Goal: Information Seeking & Learning: Learn about a topic

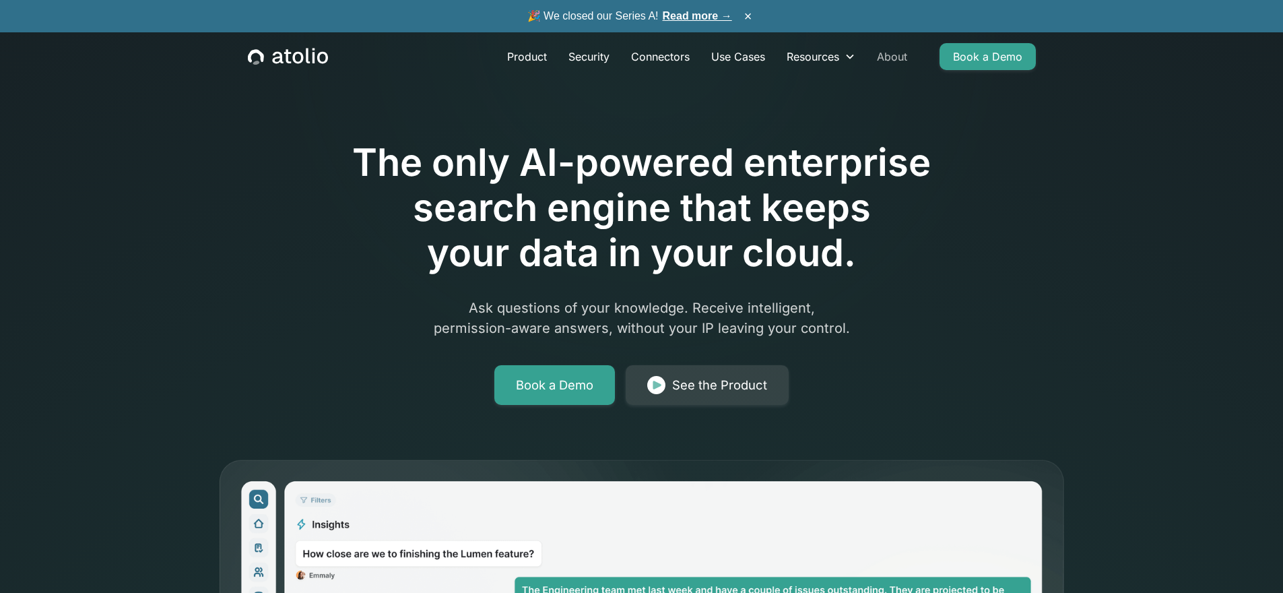
click at [892, 56] on link "About" at bounding box center [892, 56] width 52 height 27
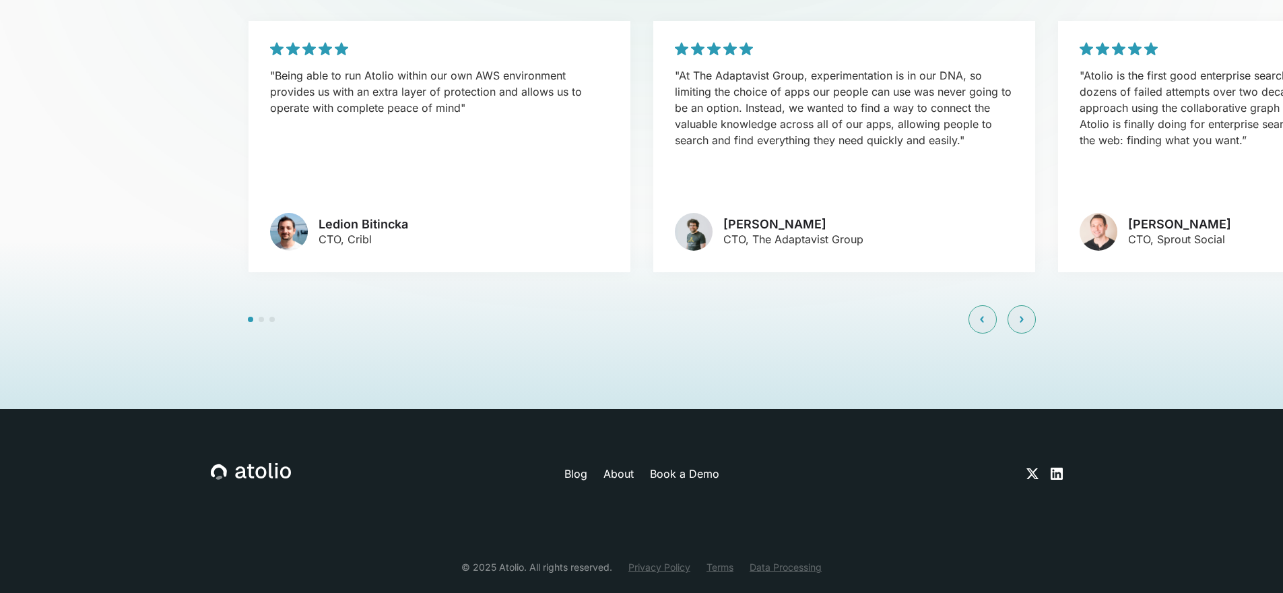
scroll to position [3250, 0]
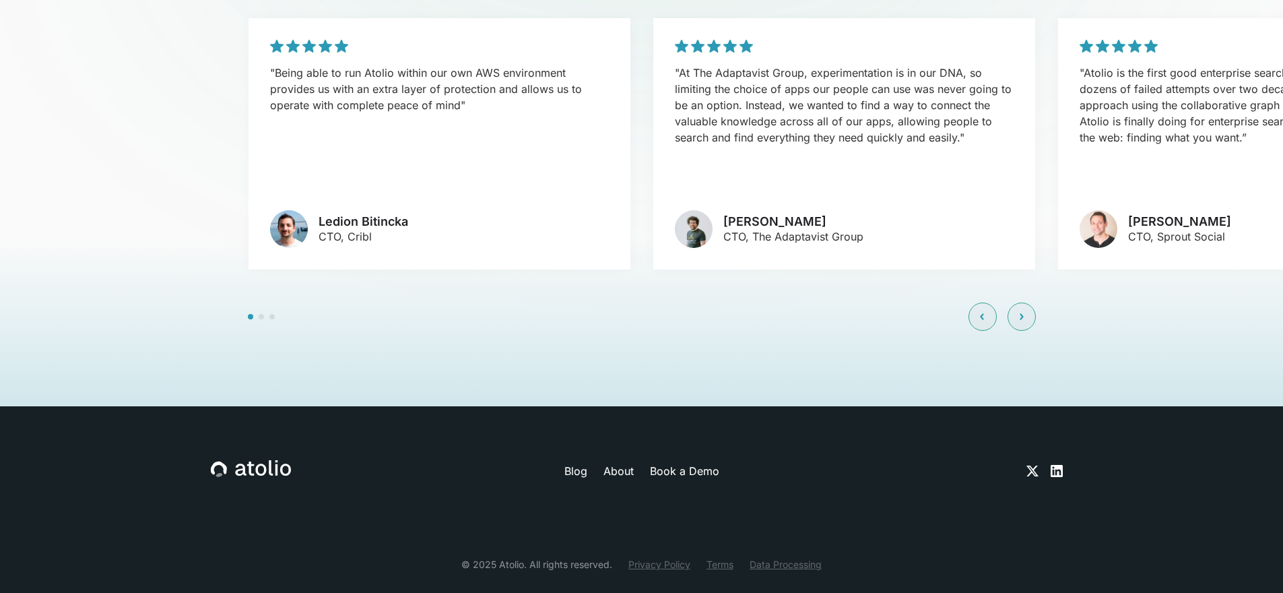
click at [261, 314] on span at bounding box center [261, 316] width 5 height 5
click at [262, 314] on span at bounding box center [261, 316] width 5 height 5
click at [1024, 302] on div at bounding box center [1021, 316] width 28 height 28
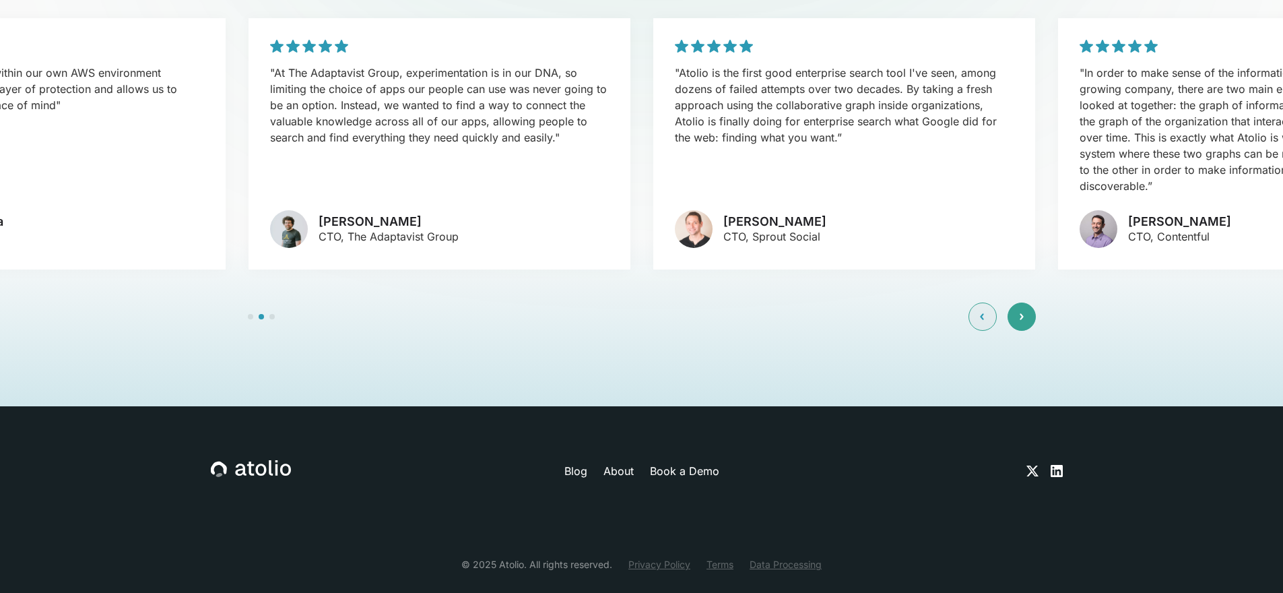
click at [1024, 302] on div at bounding box center [1021, 316] width 28 height 28
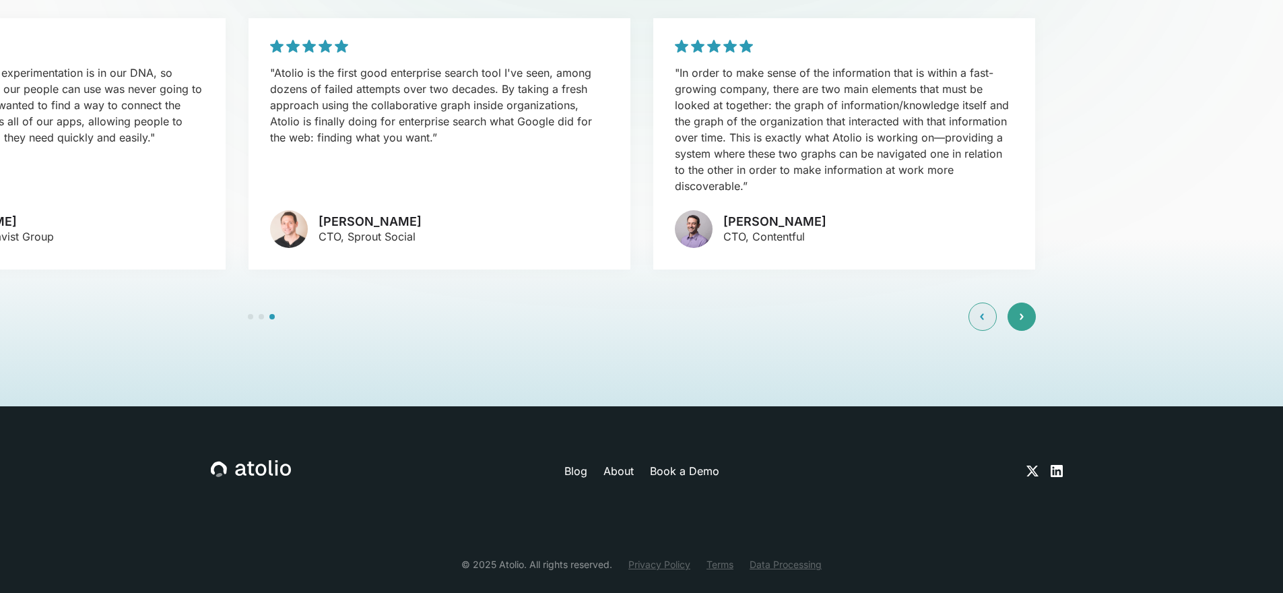
click at [1024, 302] on div at bounding box center [1021, 316] width 28 height 28
click at [989, 302] on div at bounding box center [982, 316] width 28 height 28
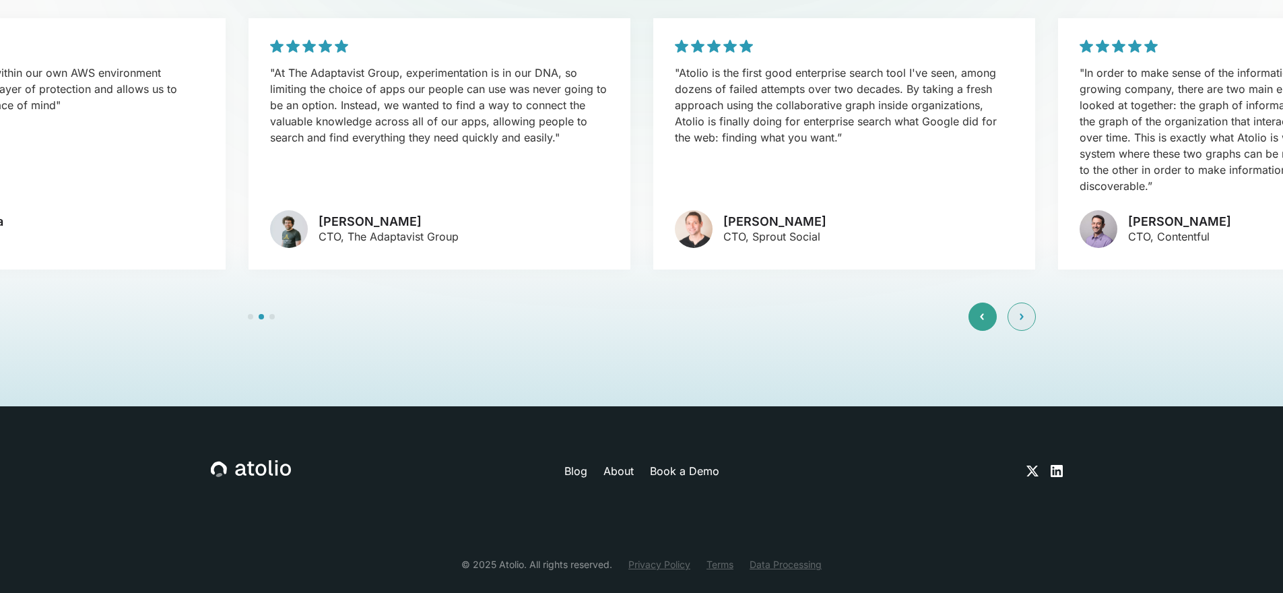
click at [989, 302] on div at bounding box center [982, 316] width 28 height 28
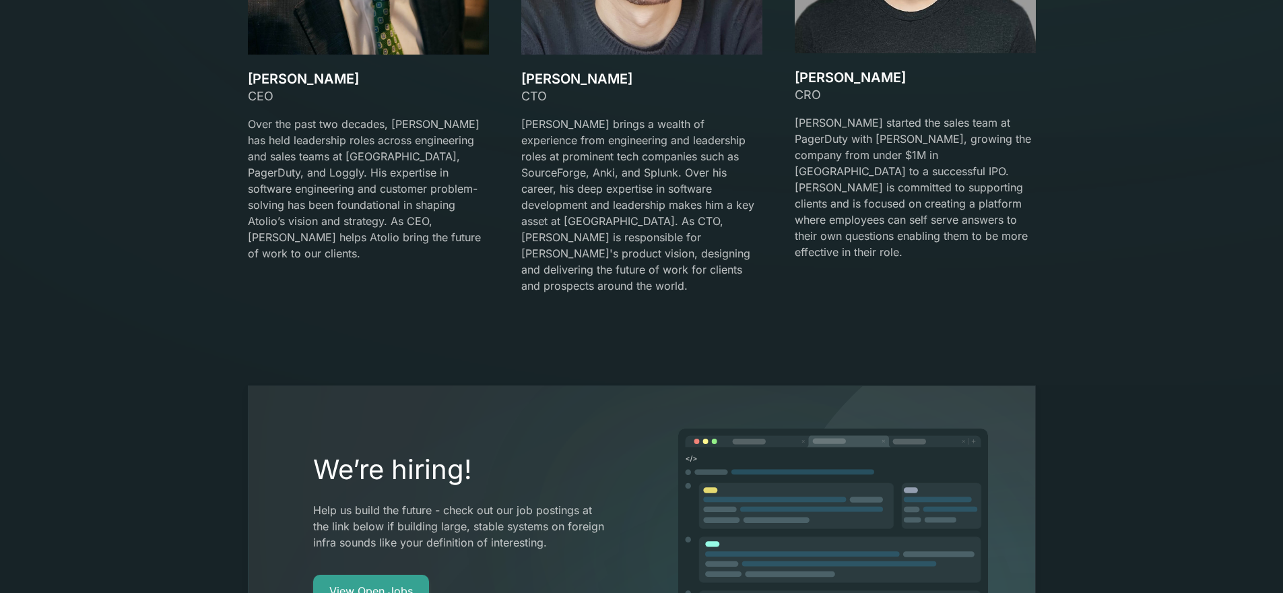
scroll to position [2458, 0]
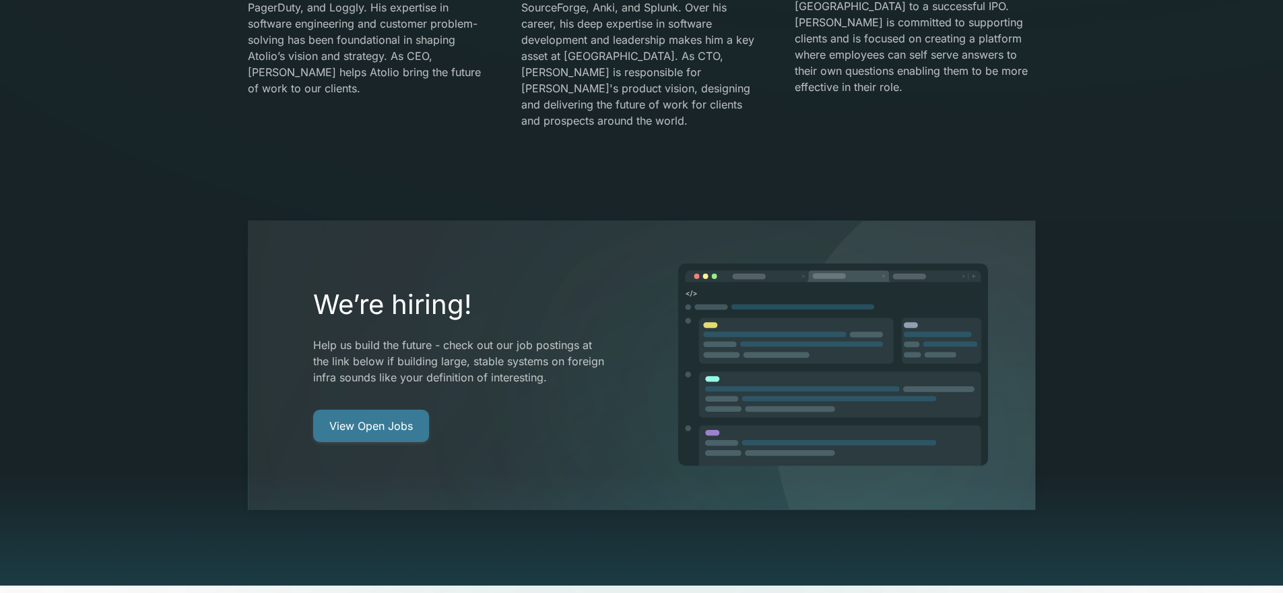
click at [347, 409] on link "View Open Jobs" at bounding box center [371, 425] width 116 height 32
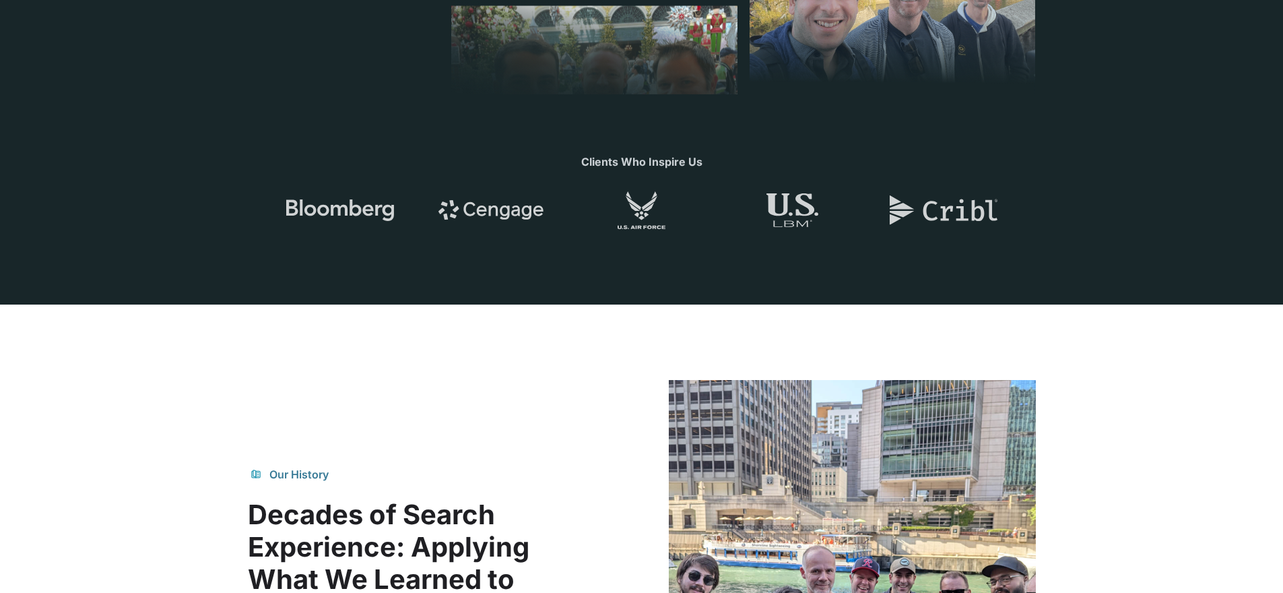
scroll to position [0, 0]
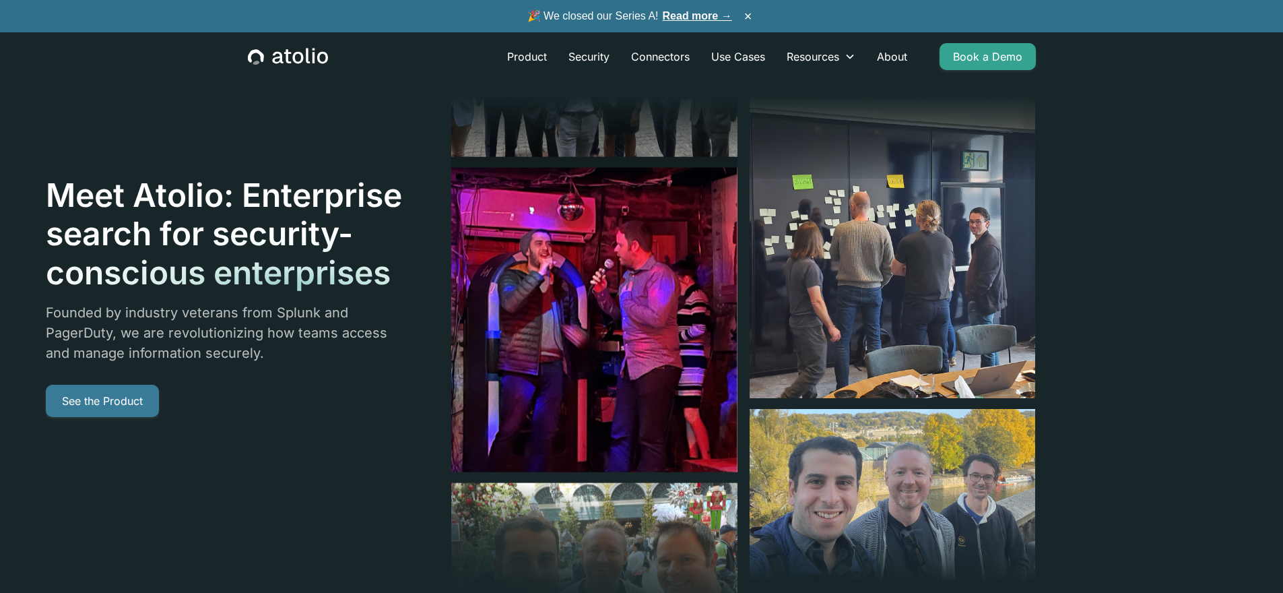
click at [85, 397] on link "See the Product" at bounding box center [102, 400] width 113 height 32
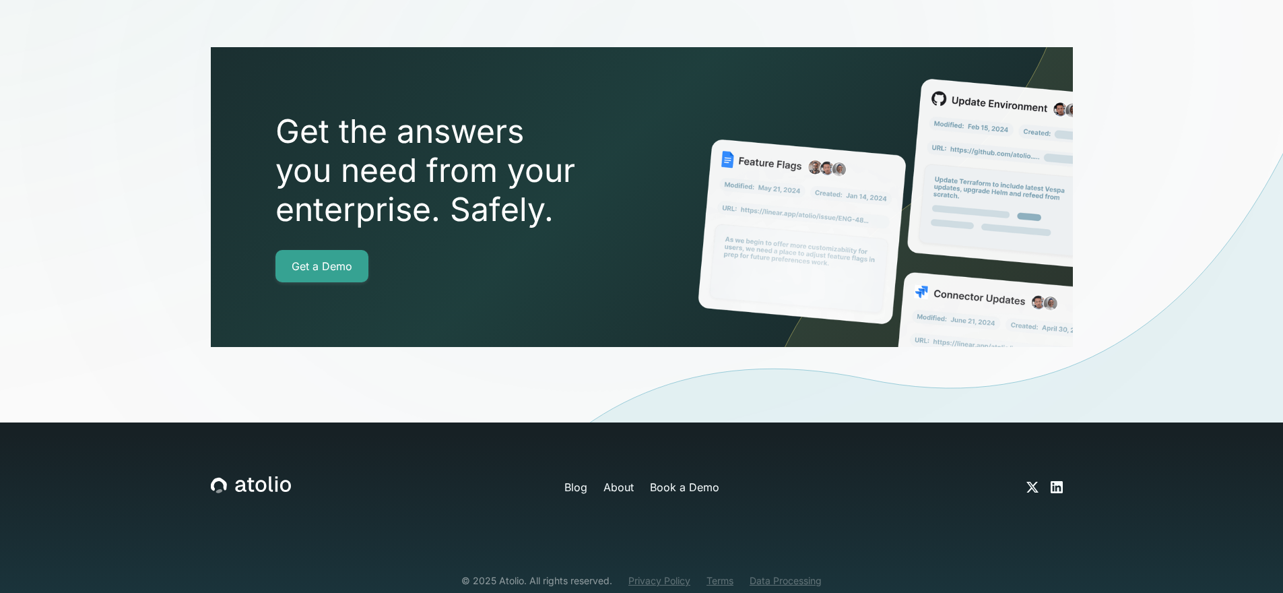
scroll to position [4104, 0]
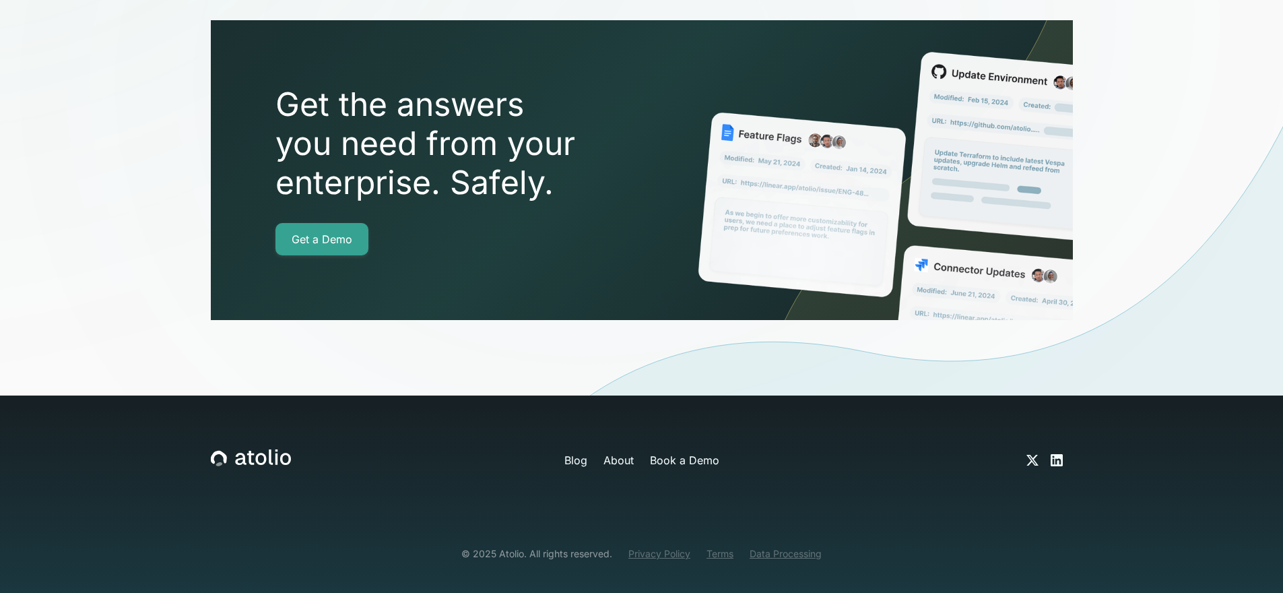
click at [1059, 440] on div at bounding box center [641, 279] width 1283 height 669
click at [1059, 436] on div at bounding box center [641, 279] width 1283 height 669
click at [1056, 440] on div at bounding box center [641, 279] width 1283 height 669
click at [1057, 439] on div at bounding box center [641, 279] width 1283 height 669
click at [1034, 437] on div at bounding box center [641, 279] width 1283 height 669
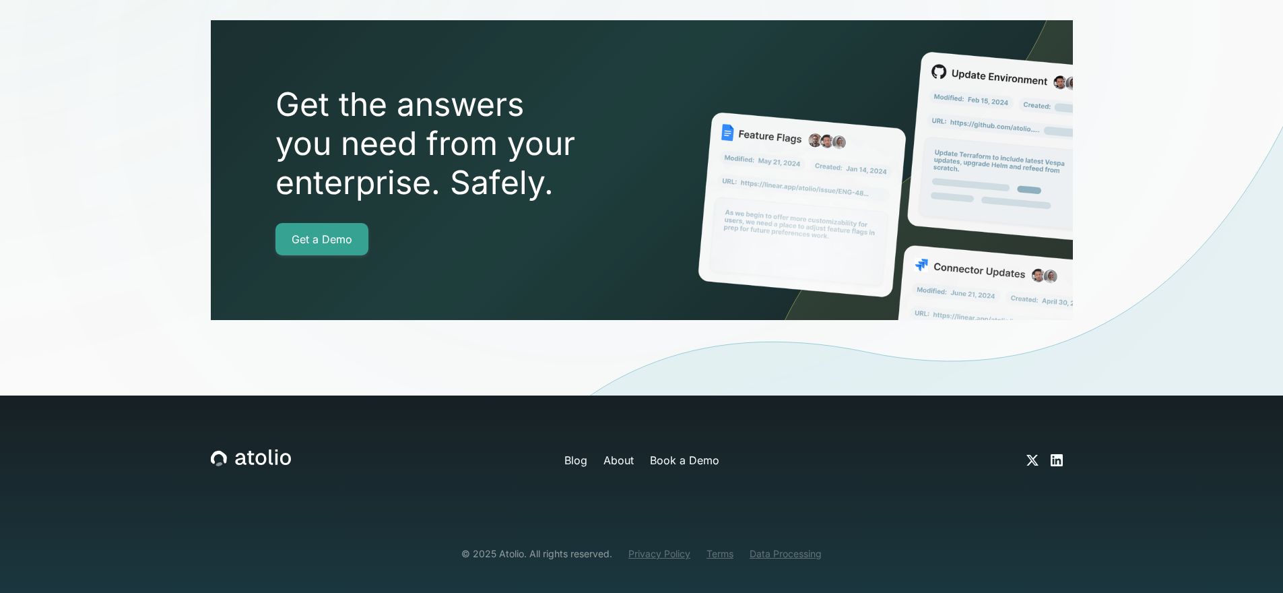
click at [1061, 440] on div at bounding box center [641, 279] width 1283 height 669
click at [1061, 439] on div at bounding box center [641, 279] width 1283 height 669
click at [1057, 438] on div at bounding box center [641, 279] width 1283 height 669
click at [1057, 437] on div at bounding box center [641, 279] width 1283 height 669
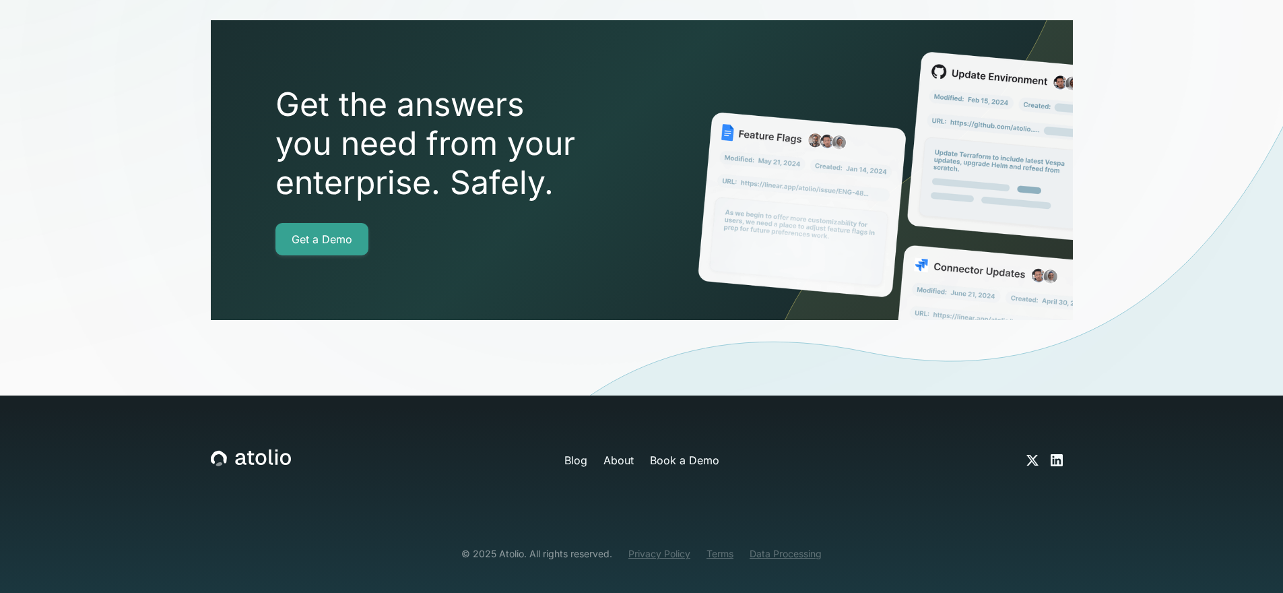
click at [624, 438] on div at bounding box center [641, 279] width 1283 height 669
click at [579, 439] on div at bounding box center [641, 279] width 1283 height 669
click at [576, 440] on div at bounding box center [641, 279] width 1283 height 669
click at [623, 440] on div at bounding box center [641, 279] width 1283 height 669
click at [689, 437] on div at bounding box center [641, 279] width 1283 height 669
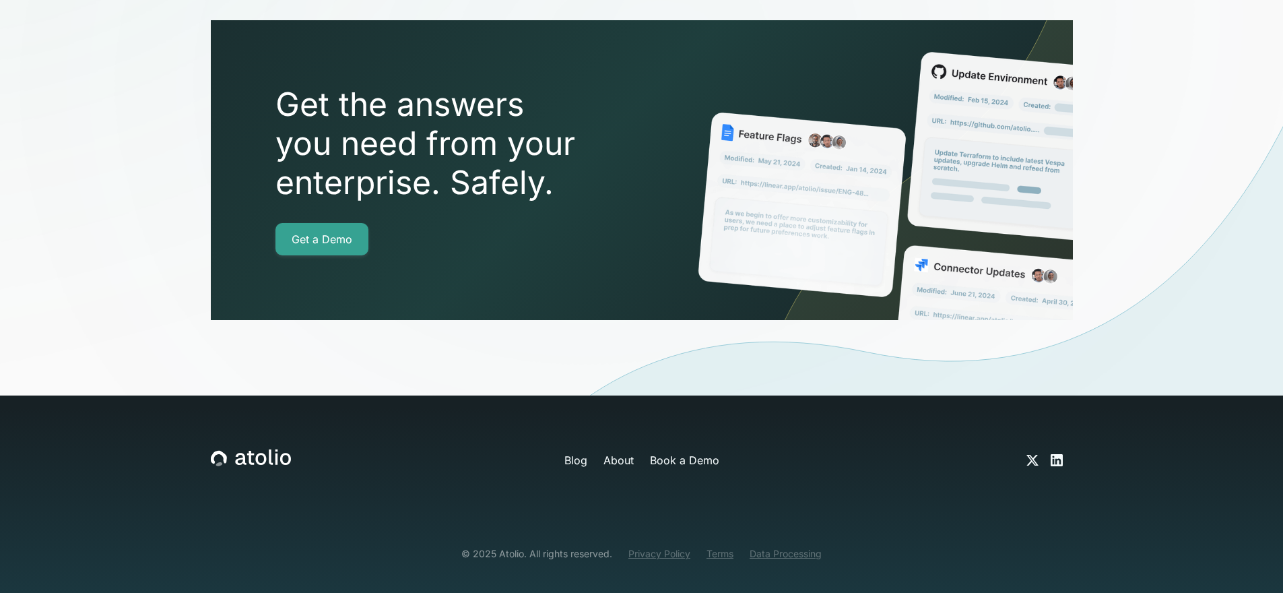
click at [1033, 442] on div at bounding box center [641, 279] width 1283 height 669
click at [1047, 442] on div at bounding box center [641, 279] width 1283 height 669
click at [1050, 441] on div at bounding box center [641, 279] width 1283 height 669
click at [1052, 442] on div at bounding box center [641, 279] width 1283 height 669
